Goal: Navigation & Orientation: Find specific page/section

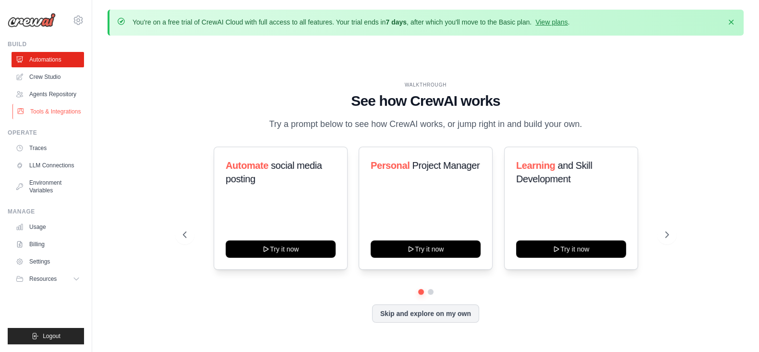
click at [36, 114] on link "Tools & Integrations" at bounding box center [48, 111] width 73 height 15
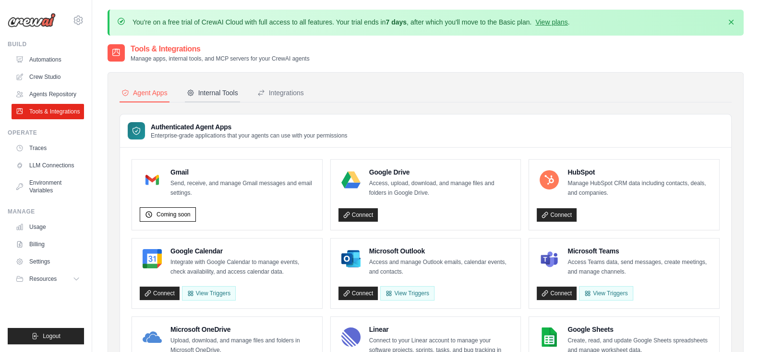
click at [212, 88] on div "Internal Tools" at bounding box center [212, 93] width 51 height 10
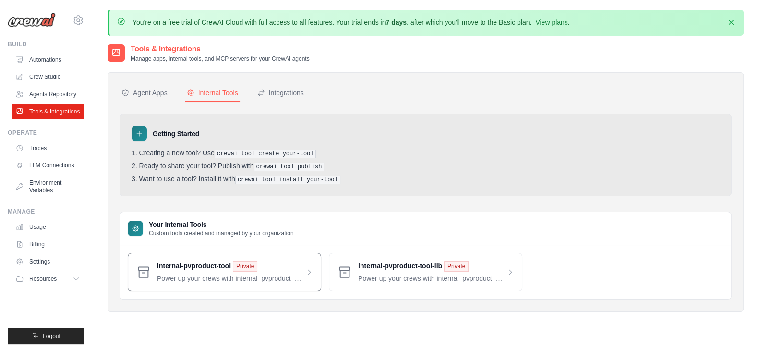
click at [312, 270] on span at bounding box center [235, 272] width 156 height 22
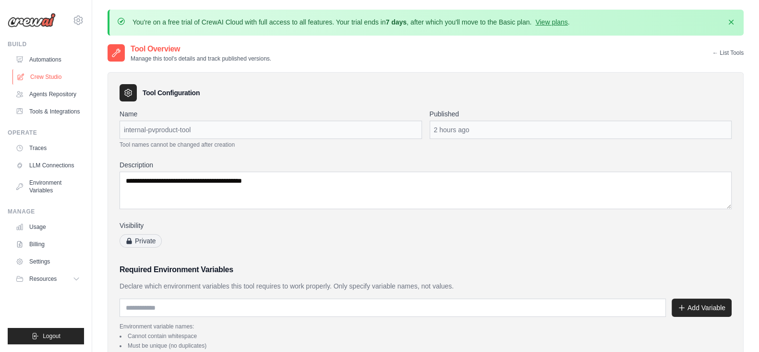
click at [44, 76] on link "Crew Studio" at bounding box center [48, 76] width 73 height 15
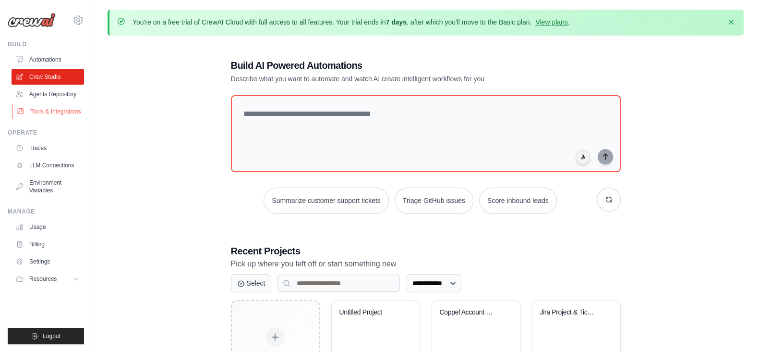
click at [49, 113] on link "Tools & Integrations" at bounding box center [48, 111] width 73 height 15
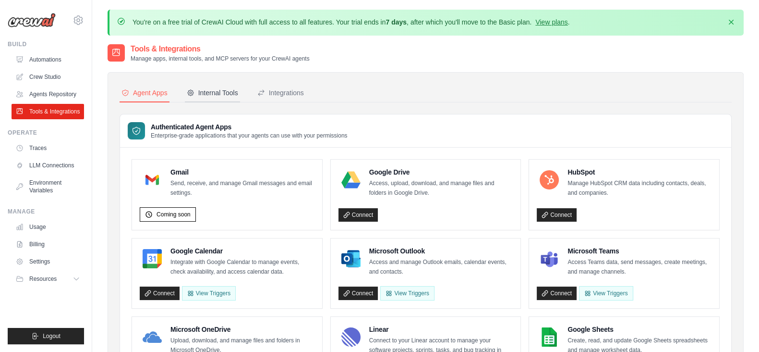
click at [196, 88] on div "Internal Tools" at bounding box center [212, 93] width 51 height 10
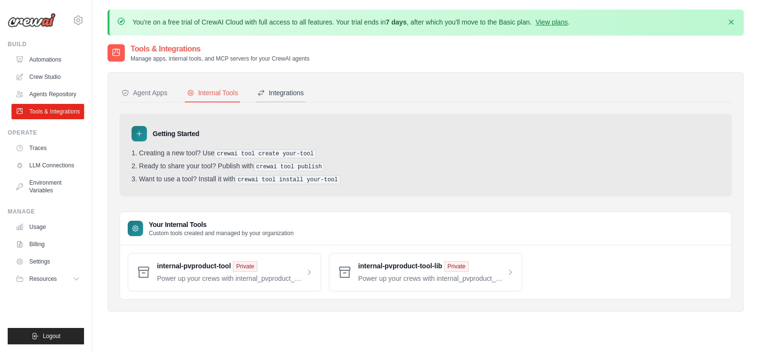
click at [275, 95] on div "Integrations" at bounding box center [280, 93] width 47 height 10
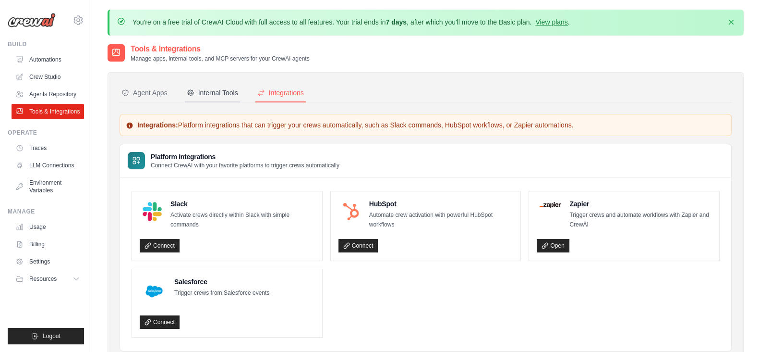
click at [218, 95] on div "Internal Tools" at bounding box center [212, 93] width 51 height 10
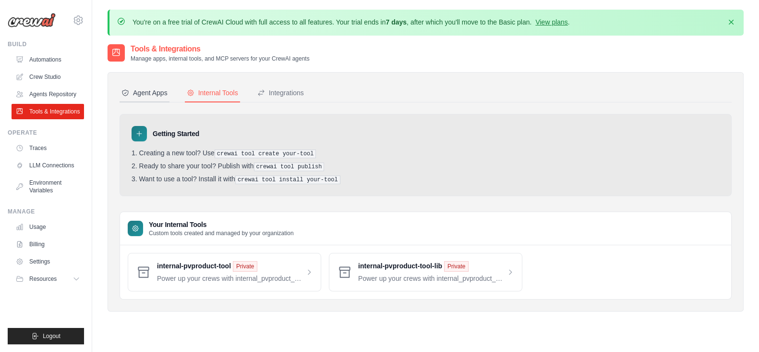
click at [125, 91] on icon at bounding box center [125, 93] width 8 height 8
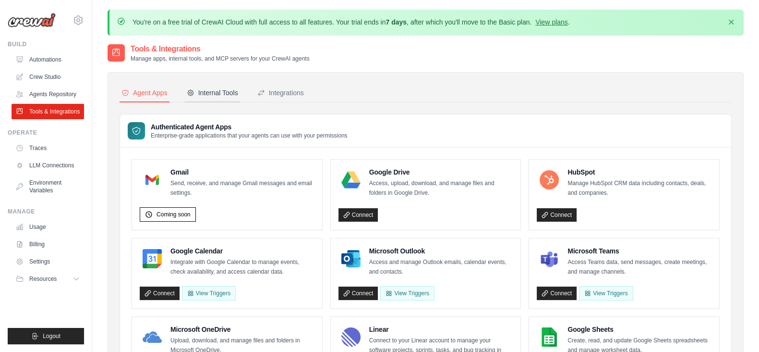
click at [217, 93] on div "Internal Tools" at bounding box center [212, 93] width 51 height 10
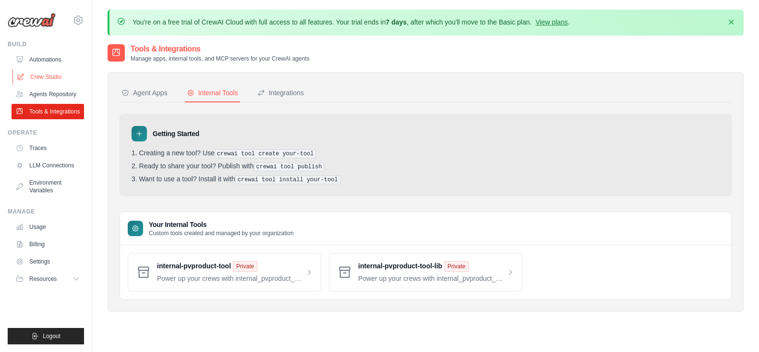
click at [48, 73] on link "Crew Studio" at bounding box center [48, 76] width 73 height 15
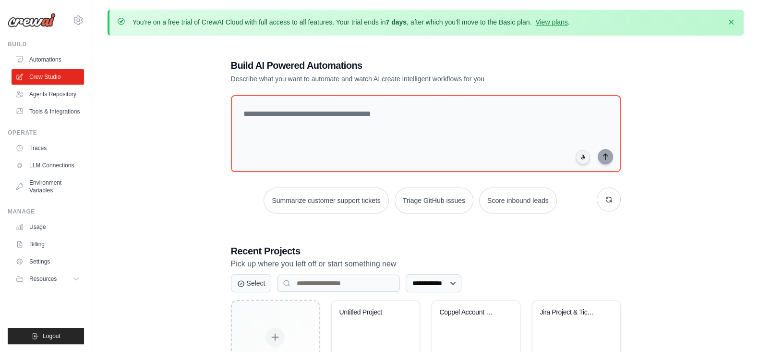
click at [667, 130] on div "**********" at bounding box center [426, 280] width 636 height 475
click at [193, 57] on div "**********" at bounding box center [426, 280] width 636 height 475
